Goal: Find specific page/section: Find specific page/section

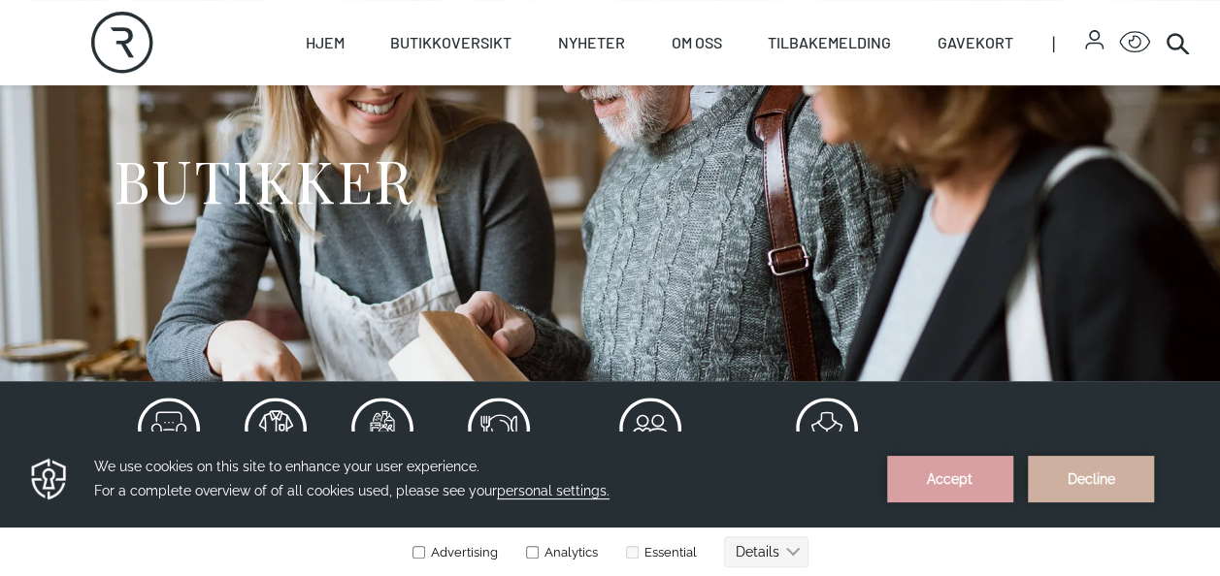
scroll to position [97, 0]
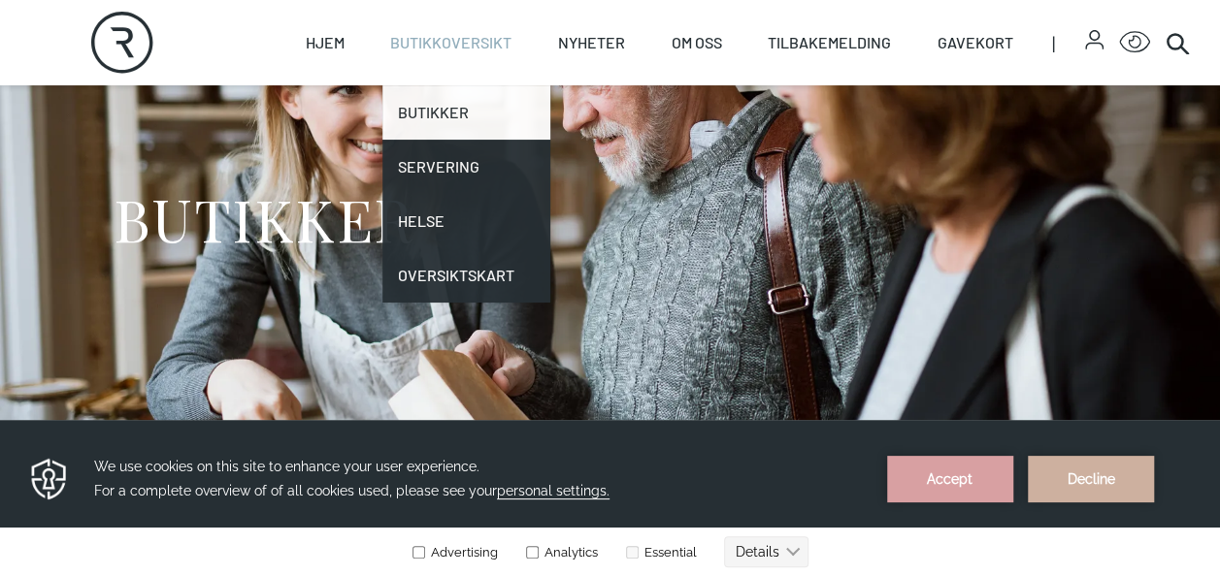
click at [442, 108] on link "Butikker" at bounding box center [466, 112] width 168 height 54
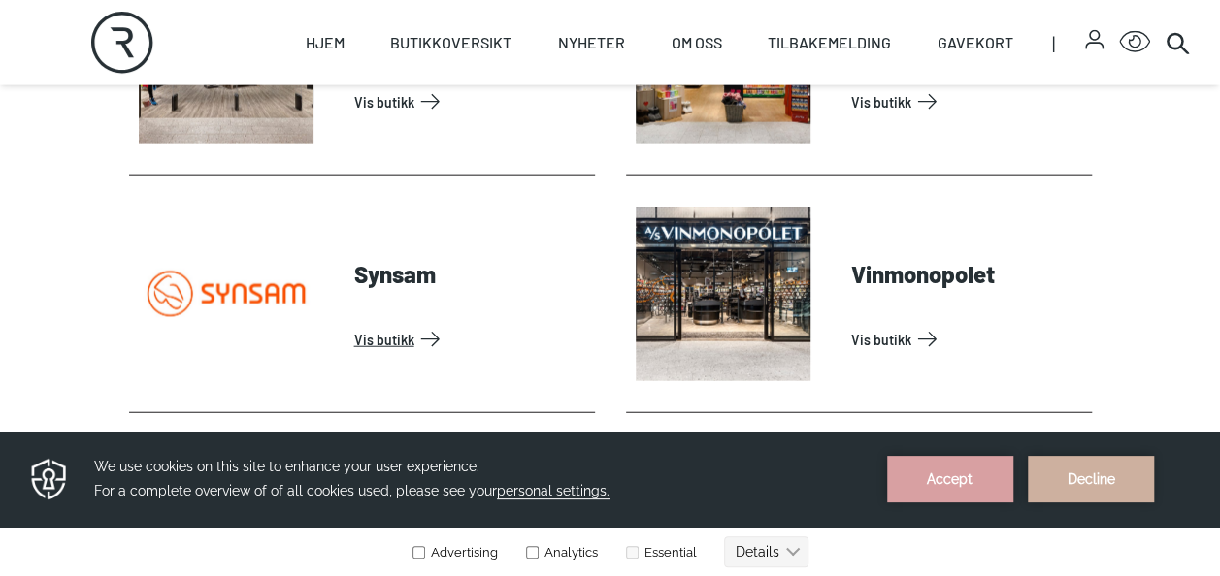
scroll to position [5724, 0]
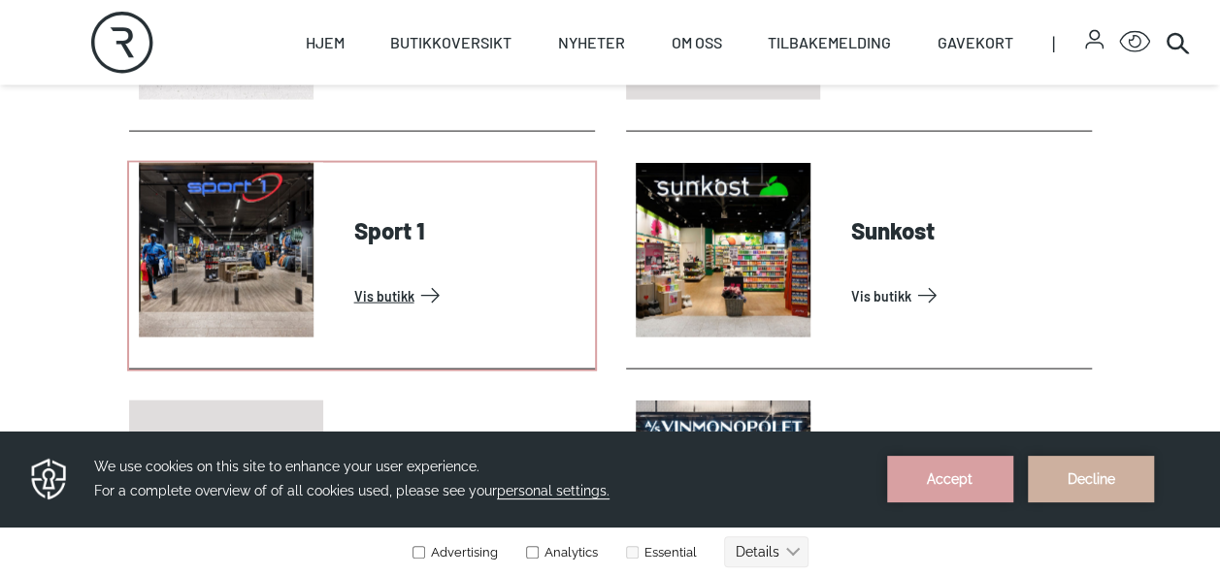
click at [405, 280] on link "Vis butikk" at bounding box center [470, 295] width 233 height 31
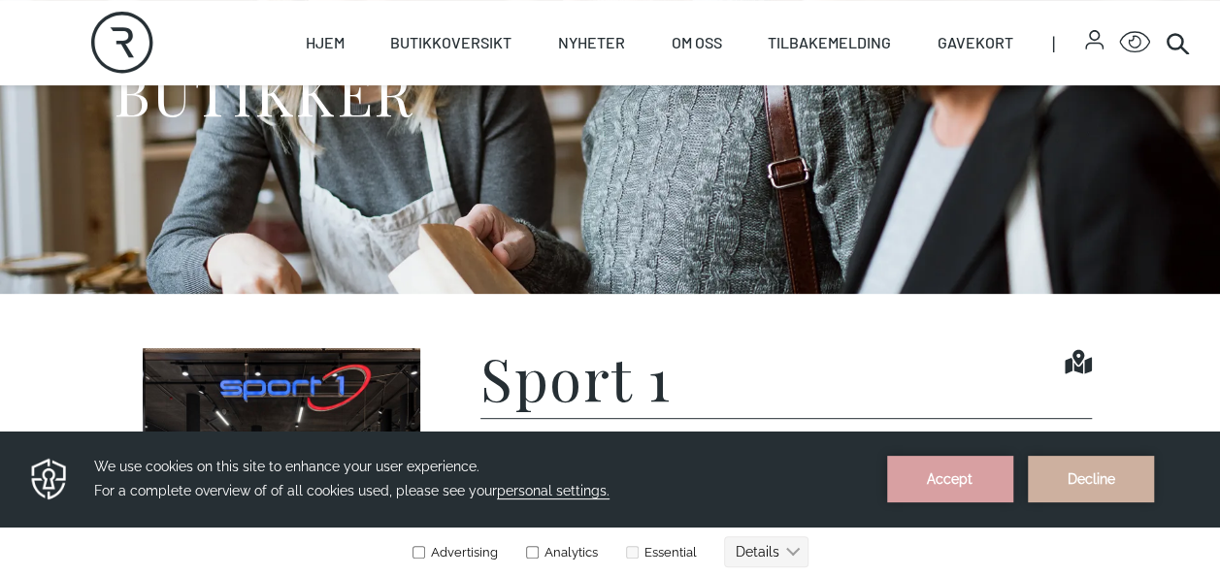
scroll to position [194, 0]
